Goal: Transaction & Acquisition: Download file/media

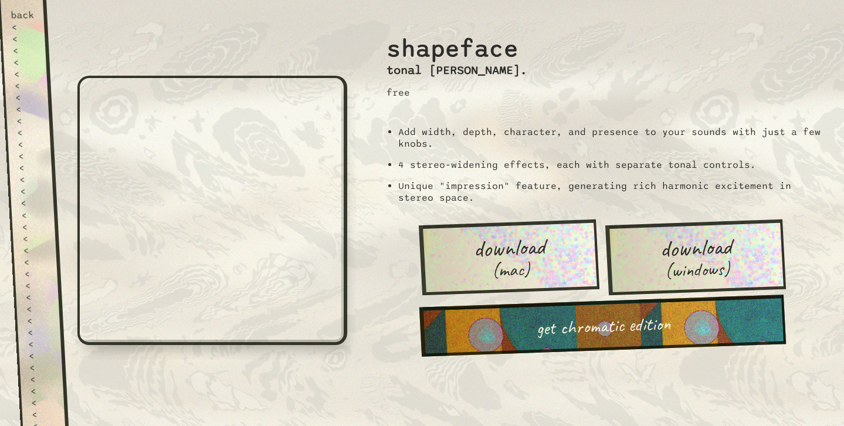
click at [517, 244] on span "download" at bounding box center [509, 247] width 73 height 27
click at [467, 76] on h3 "tonal [PERSON_NAME]." at bounding box center [456, 70] width 141 height 14
click at [22, 13] on div "back" at bounding box center [23, 15] width 24 height 12
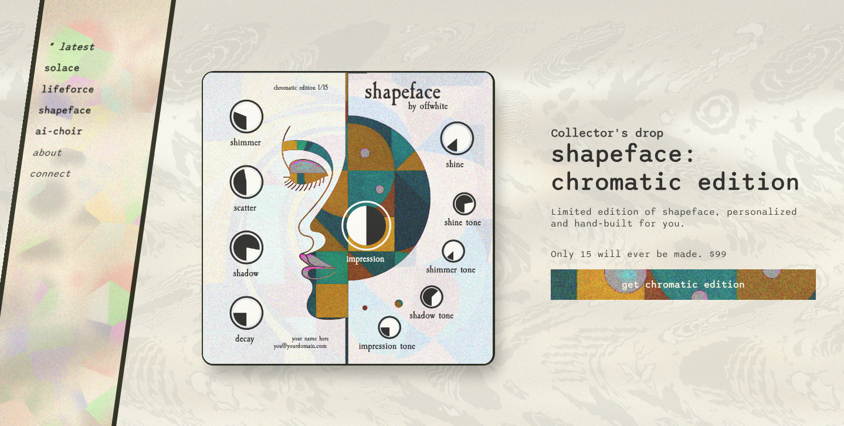
click at [53, 151] on button "about" at bounding box center [47, 153] width 31 height 12
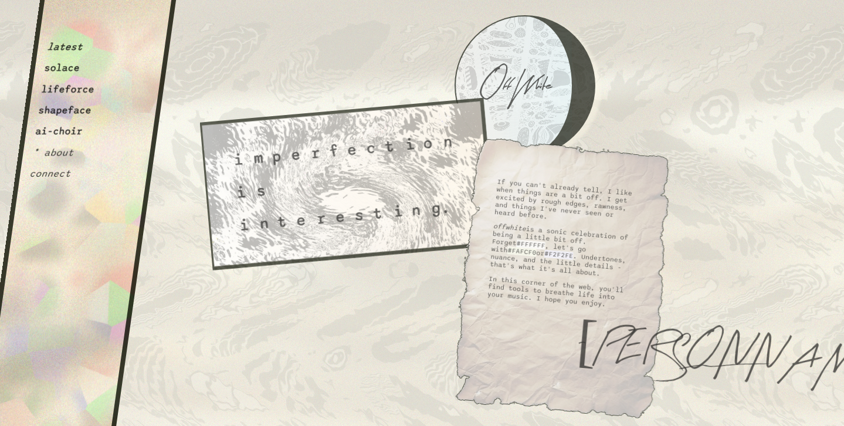
click at [77, 116] on button "shapeface" at bounding box center [65, 110] width 55 height 12
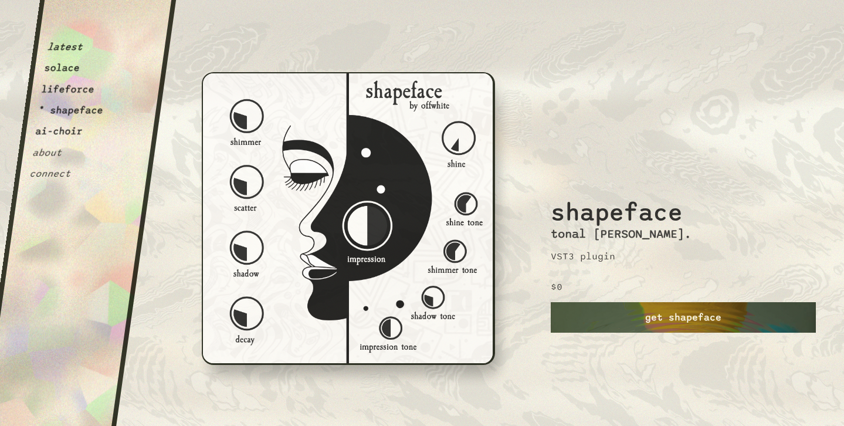
click at [612, 314] on link "get shapeface" at bounding box center [683, 317] width 265 height 30
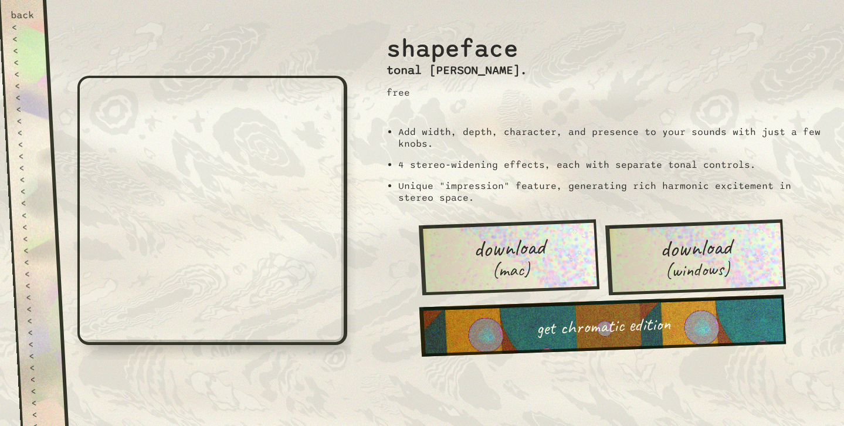
click at [15, 14] on div "back" at bounding box center [23, 15] width 24 height 12
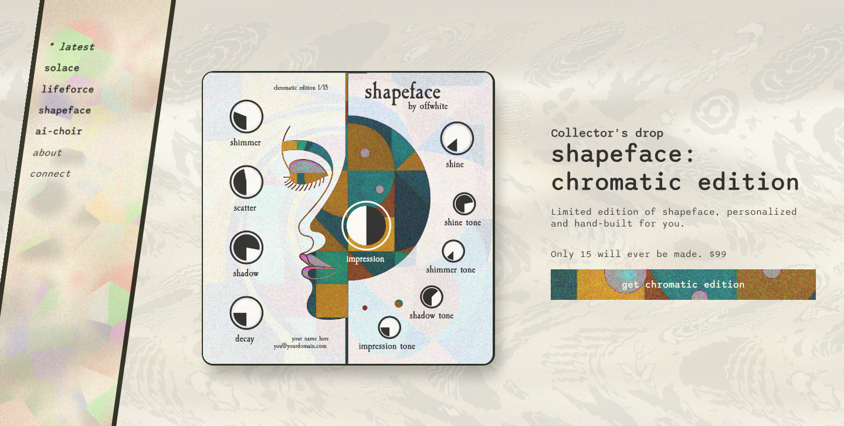
click at [64, 66] on button "solace" at bounding box center [61, 68] width 37 height 12
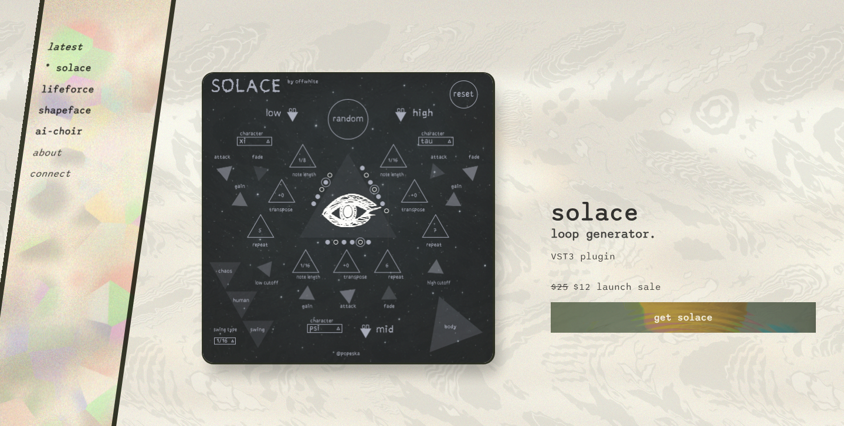
click at [68, 81] on div "latest * solace lifeforce shapeface ai-choir about connect" at bounding box center [67, 94] width 77 height 170
click at [72, 45] on button "latest" at bounding box center [64, 47] width 37 height 12
